Goal: Information Seeking & Learning: Learn about a topic

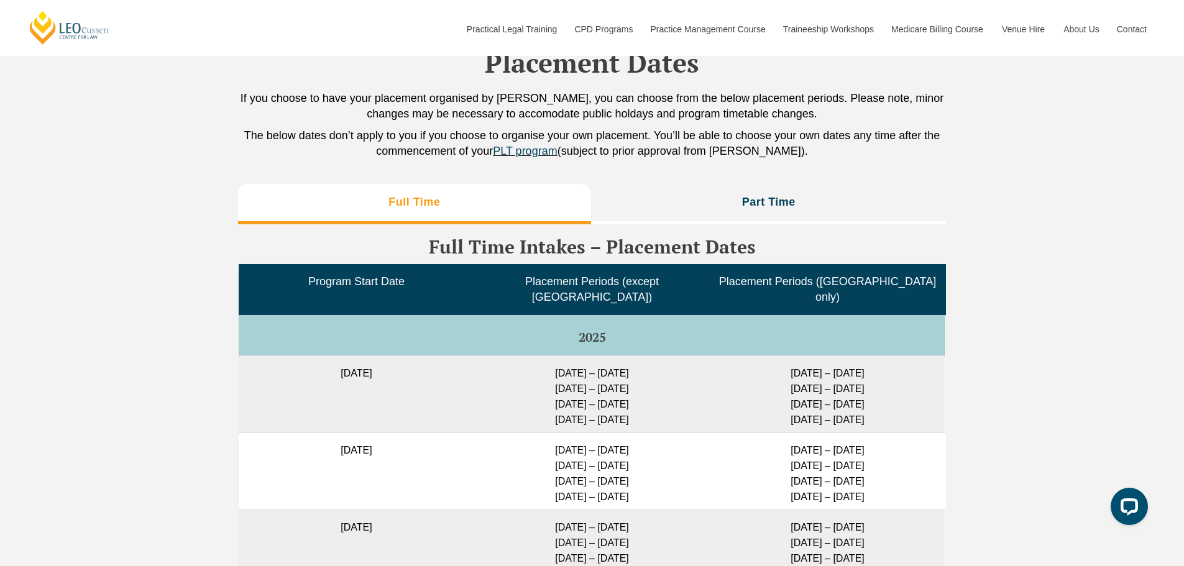
scroll to position [3034, 0]
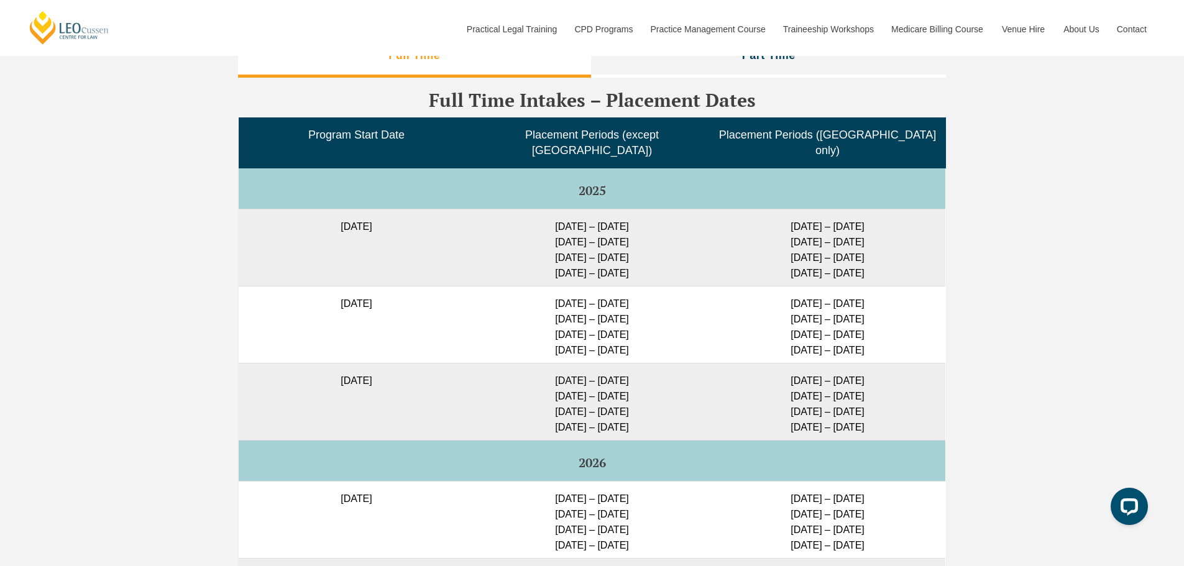
scroll to position [3159, 0]
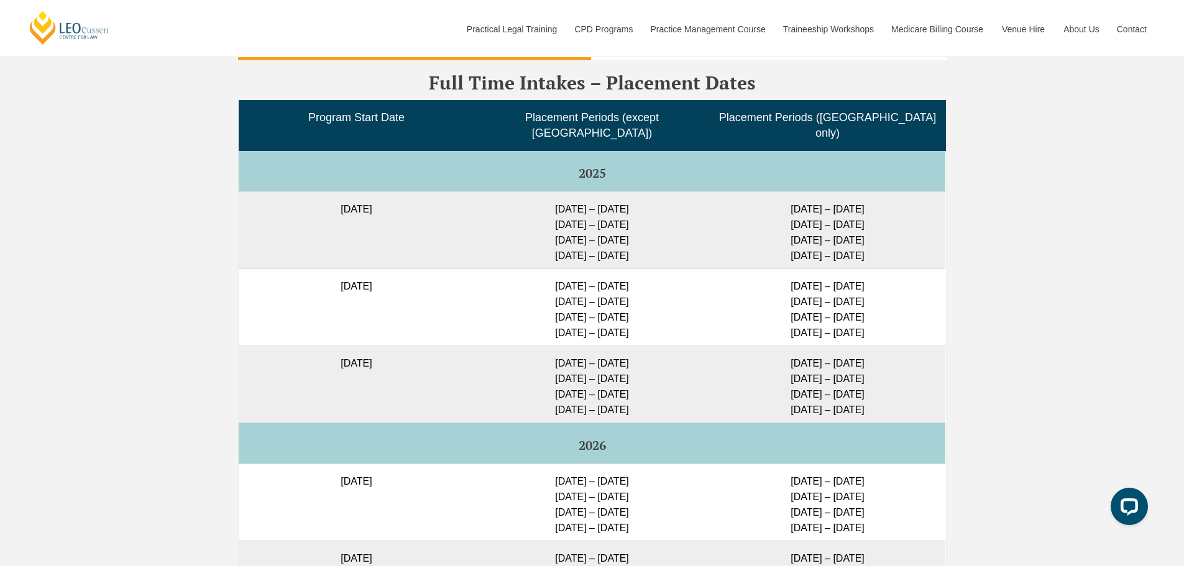
click at [606, 350] on td "[DATE] – [DATE] [DATE] – [DATE] [DATE] – [DATE] [DATE] – [DATE]" at bounding box center [592, 384] width 236 height 77
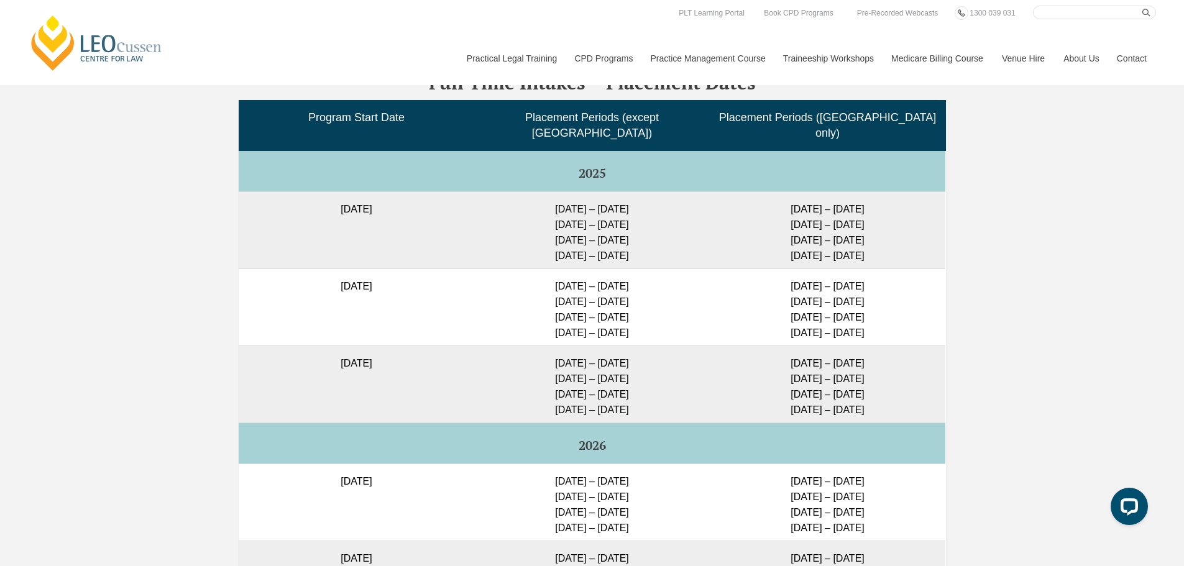
drag, startPoint x: 542, startPoint y: 351, endPoint x: 639, endPoint y: 354, distance: 96.4
click at [639, 354] on td "[DATE] – [DATE] [DATE] – [DATE] [DATE] – [DATE] [DATE] – [DATE]" at bounding box center [592, 384] width 236 height 77
click at [626, 384] on td "[DATE] – [DATE] [DATE] – [DATE] [DATE] – [DATE] [DATE] – [DATE]" at bounding box center [592, 384] width 236 height 77
drag, startPoint x: 550, startPoint y: 353, endPoint x: 611, endPoint y: 353, distance: 61.6
click at [611, 353] on td "[DATE] – [DATE] [DATE] – [DATE] [DATE] – [DATE] [DATE] – [DATE]" at bounding box center [592, 384] width 236 height 77
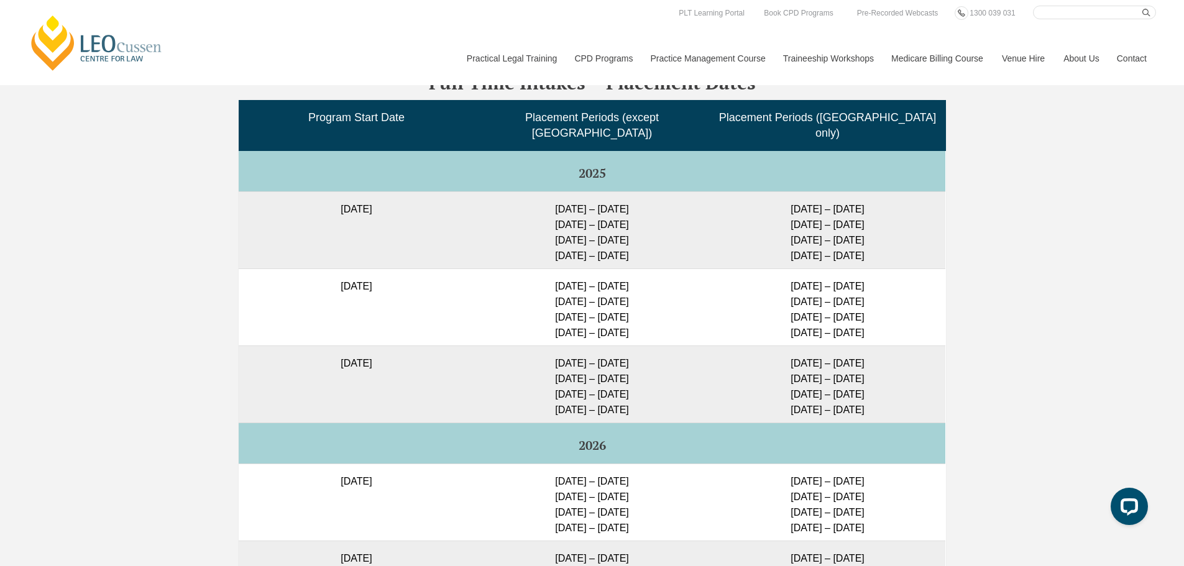
click at [631, 354] on td "[DATE] – [DATE] [DATE] – [DATE] [DATE] – [DATE] [DATE] – [DATE]" at bounding box center [592, 384] width 236 height 77
drag, startPoint x: 542, startPoint y: 366, endPoint x: 597, endPoint y: 371, distance: 54.9
click at [570, 366] on td "[DATE] – [DATE] [DATE] – [DATE] [DATE] – [DATE] [DATE] – [DATE]" at bounding box center [592, 384] width 236 height 77
drag, startPoint x: 591, startPoint y: 362, endPoint x: 572, endPoint y: 364, distance: 19.4
click at [572, 364] on td "[DATE] – [DATE] [DATE] – [DATE] [DATE] – [DATE] [DATE] – [DATE]" at bounding box center [592, 384] width 236 height 77
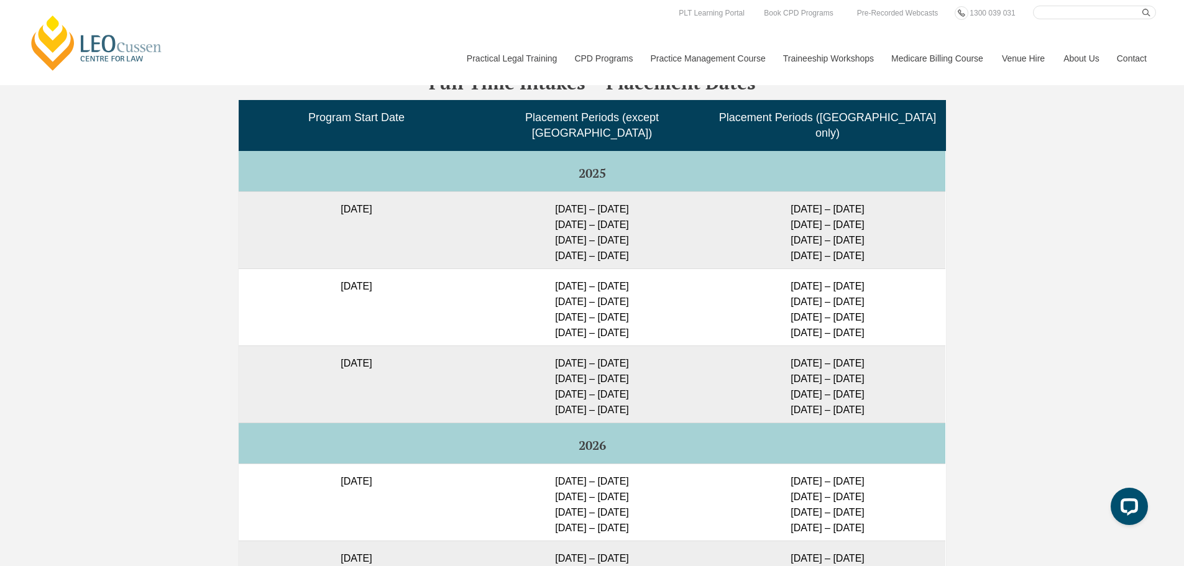
click at [558, 367] on td "[DATE] – [DATE] [DATE] – [DATE] [DATE] – [DATE] [DATE] – [DATE]" at bounding box center [592, 384] width 236 height 77
click at [550, 379] on td "[DATE] – [DATE] [DATE] – [DATE] [DATE] – [DATE] [DATE] – [DATE]" at bounding box center [592, 384] width 236 height 77
drag, startPoint x: 568, startPoint y: 397, endPoint x: 547, endPoint y: 397, distance: 21.1
click at [547, 397] on td "[DATE] – [DATE] [DATE] – [DATE] [DATE] – [DATE] [DATE] – [DATE]" at bounding box center [592, 384] width 236 height 77
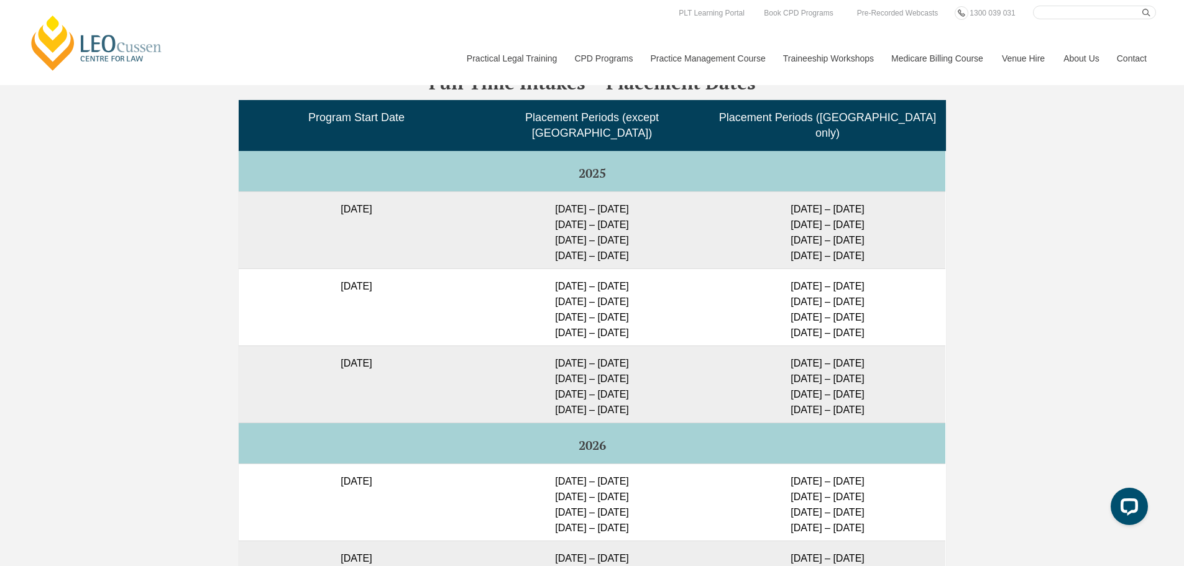
click at [578, 374] on td "[DATE] – [DATE] [DATE] – [DATE] [DATE] – [DATE] [DATE] – [DATE]" at bounding box center [592, 384] width 236 height 77
